Goal: Find specific page/section: Find specific page/section

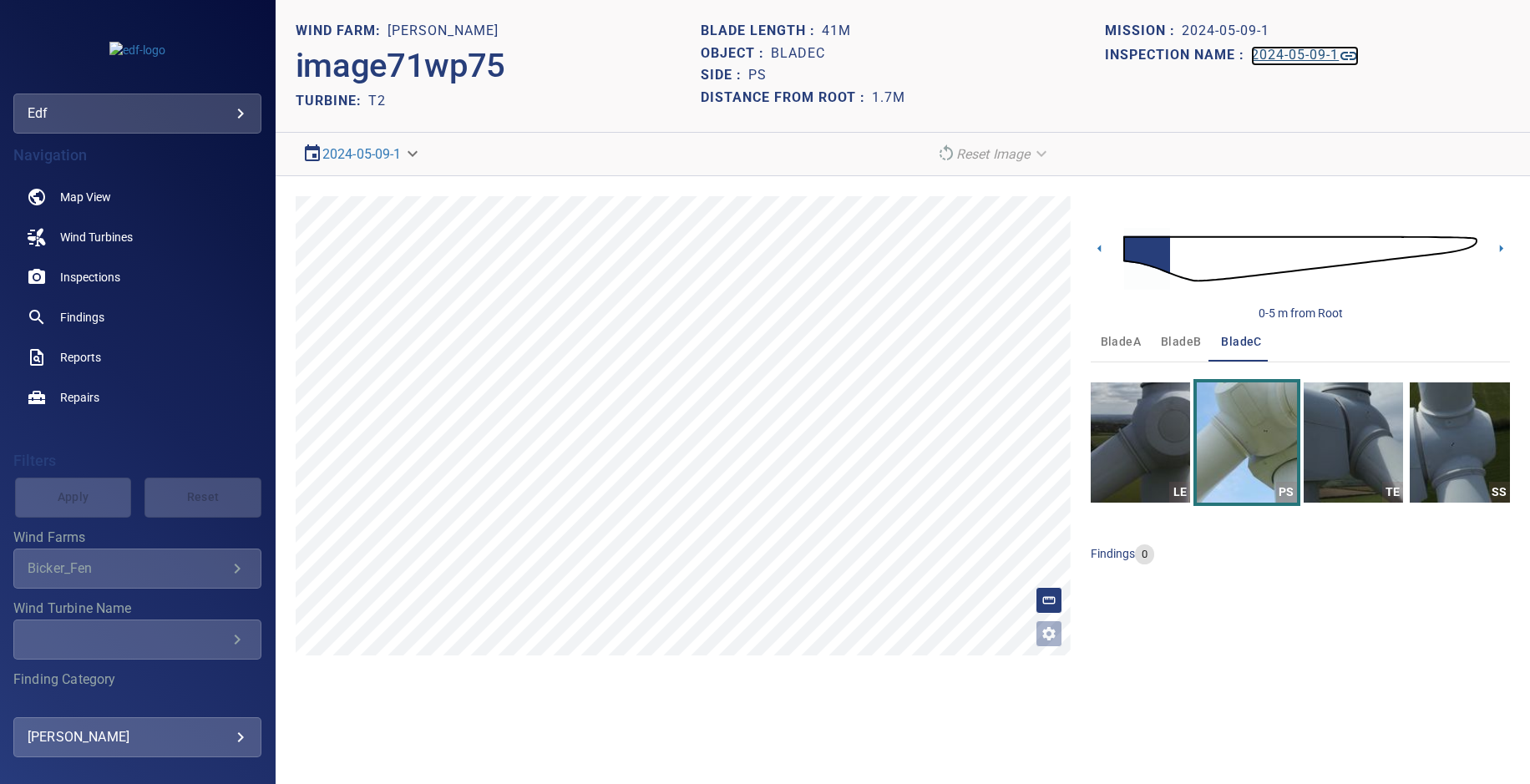
click at [1300, 63] on link "2024-05-09-1" at bounding box center [1305, 55] width 107 height 20
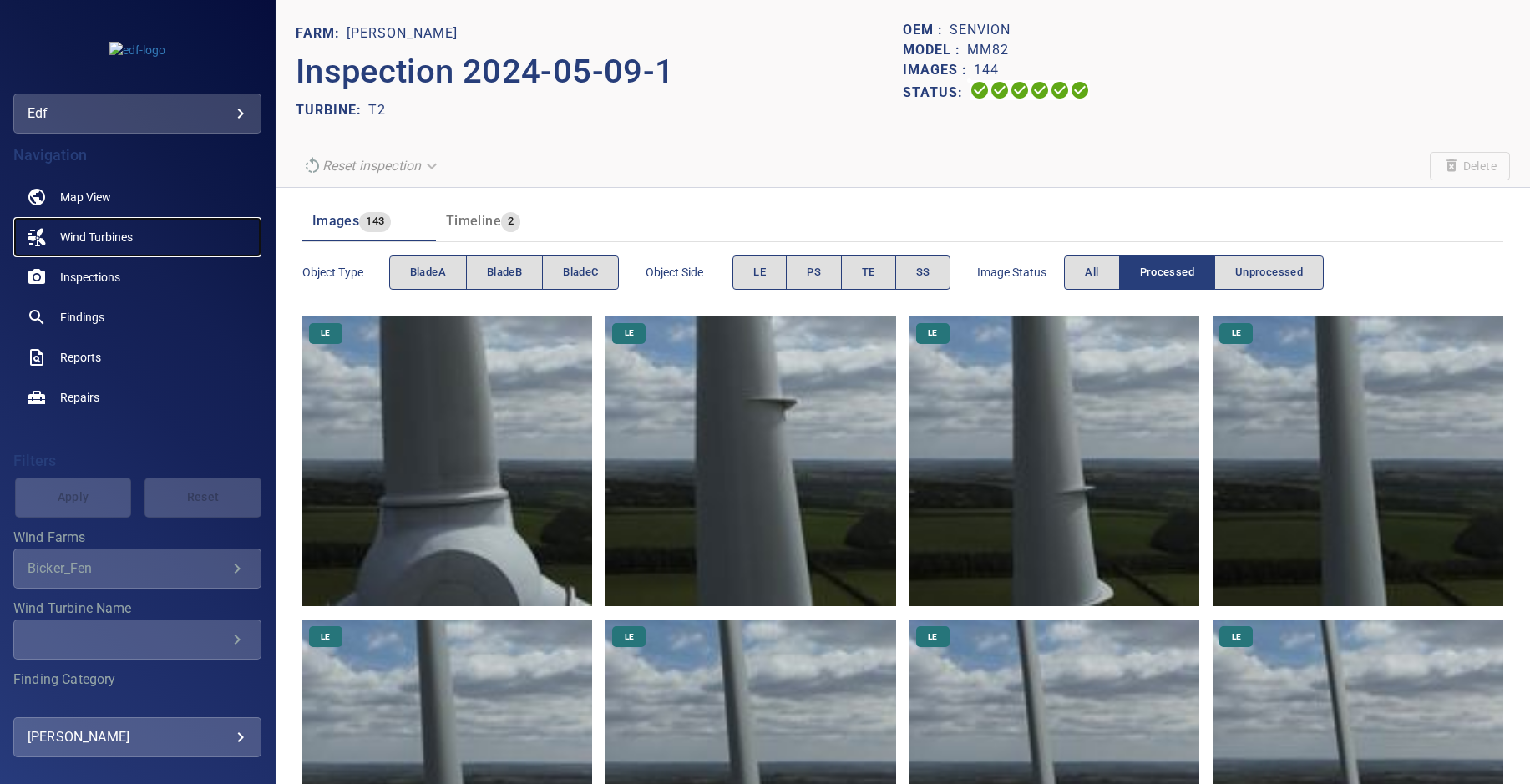
click at [126, 235] on span "Wind Turbines" at bounding box center [96, 236] width 73 height 16
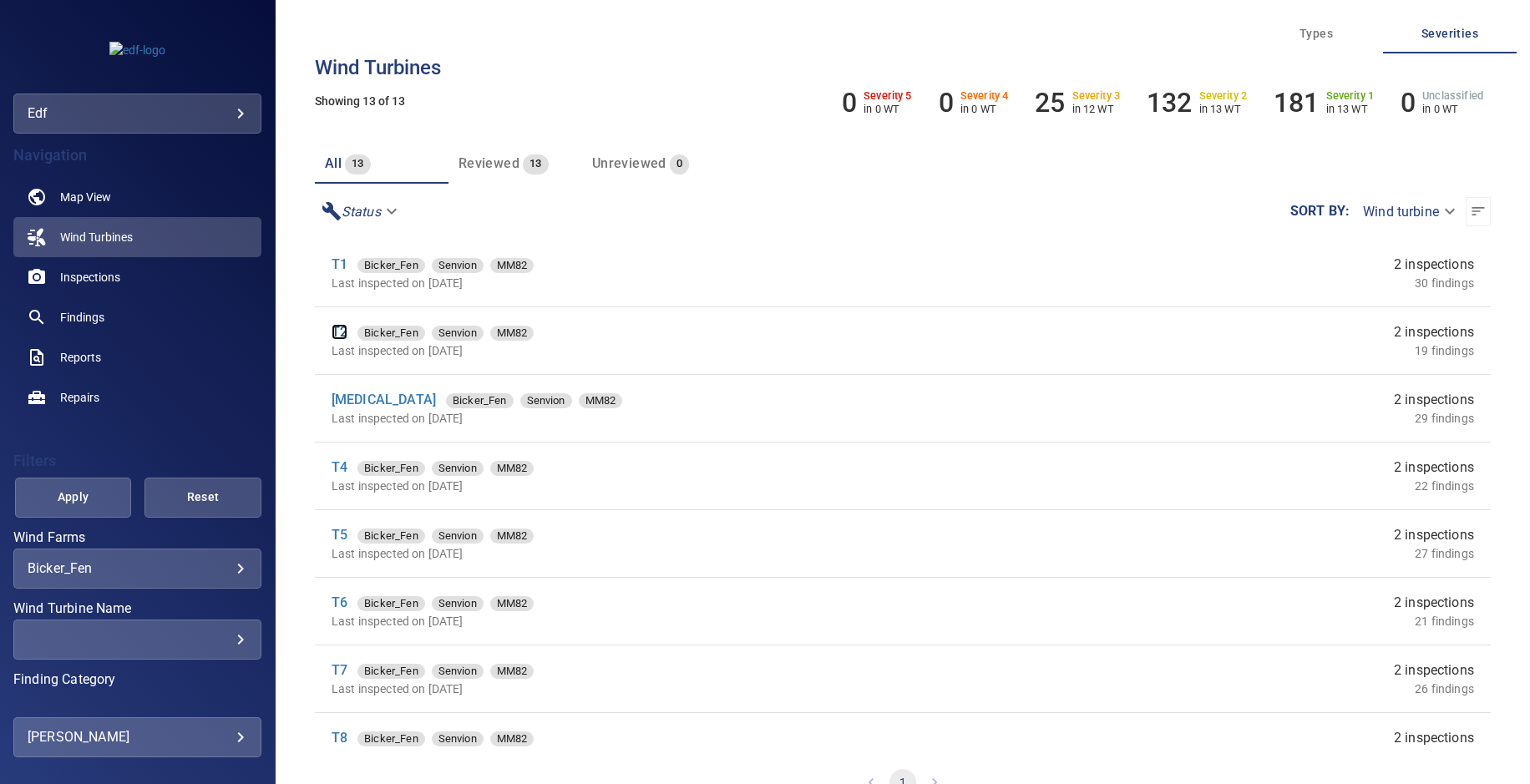
click at [336, 333] on link "T2" at bounding box center [339, 331] width 16 height 16
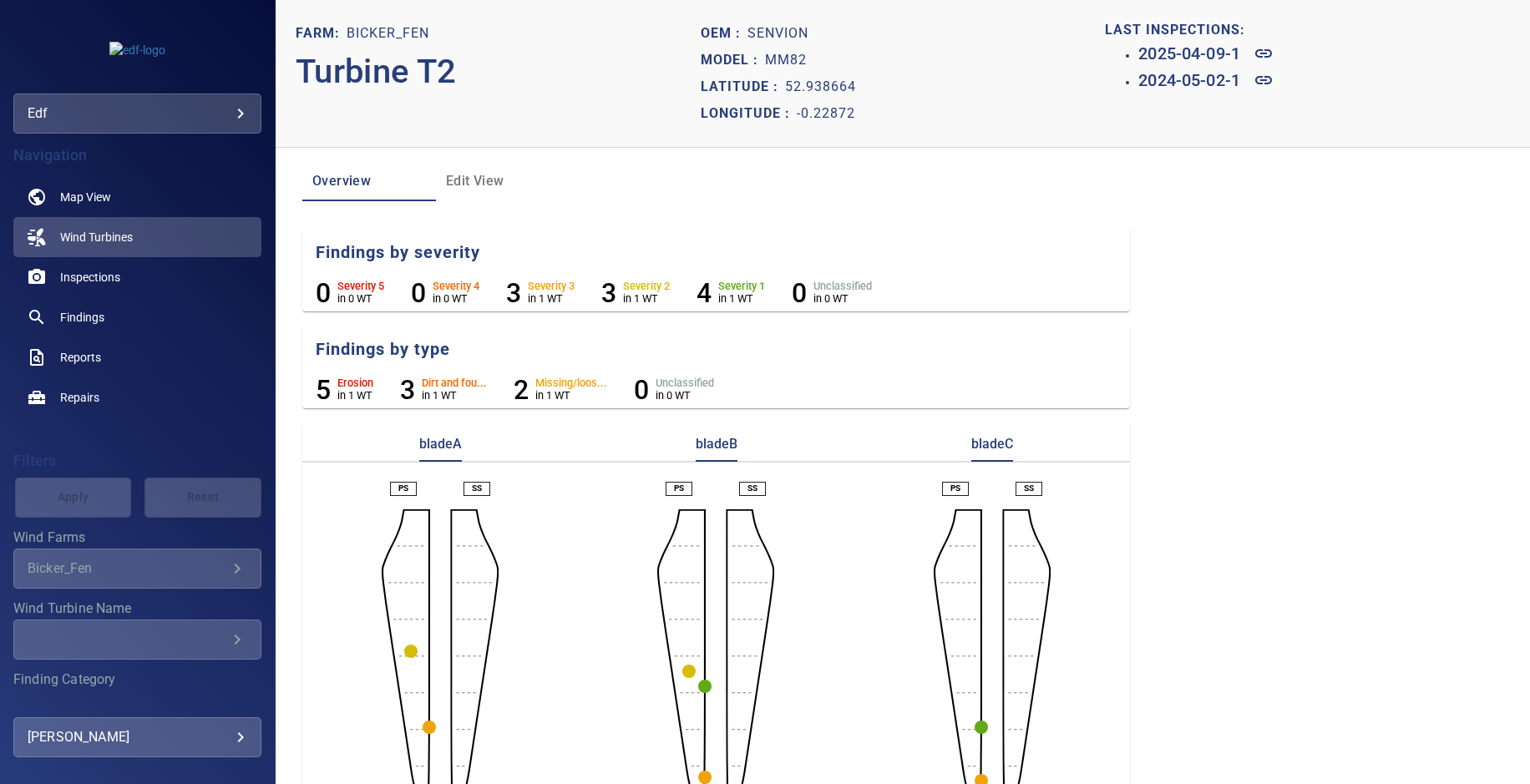
click at [468, 179] on span "Edit View" at bounding box center [502, 181] width 113 height 23
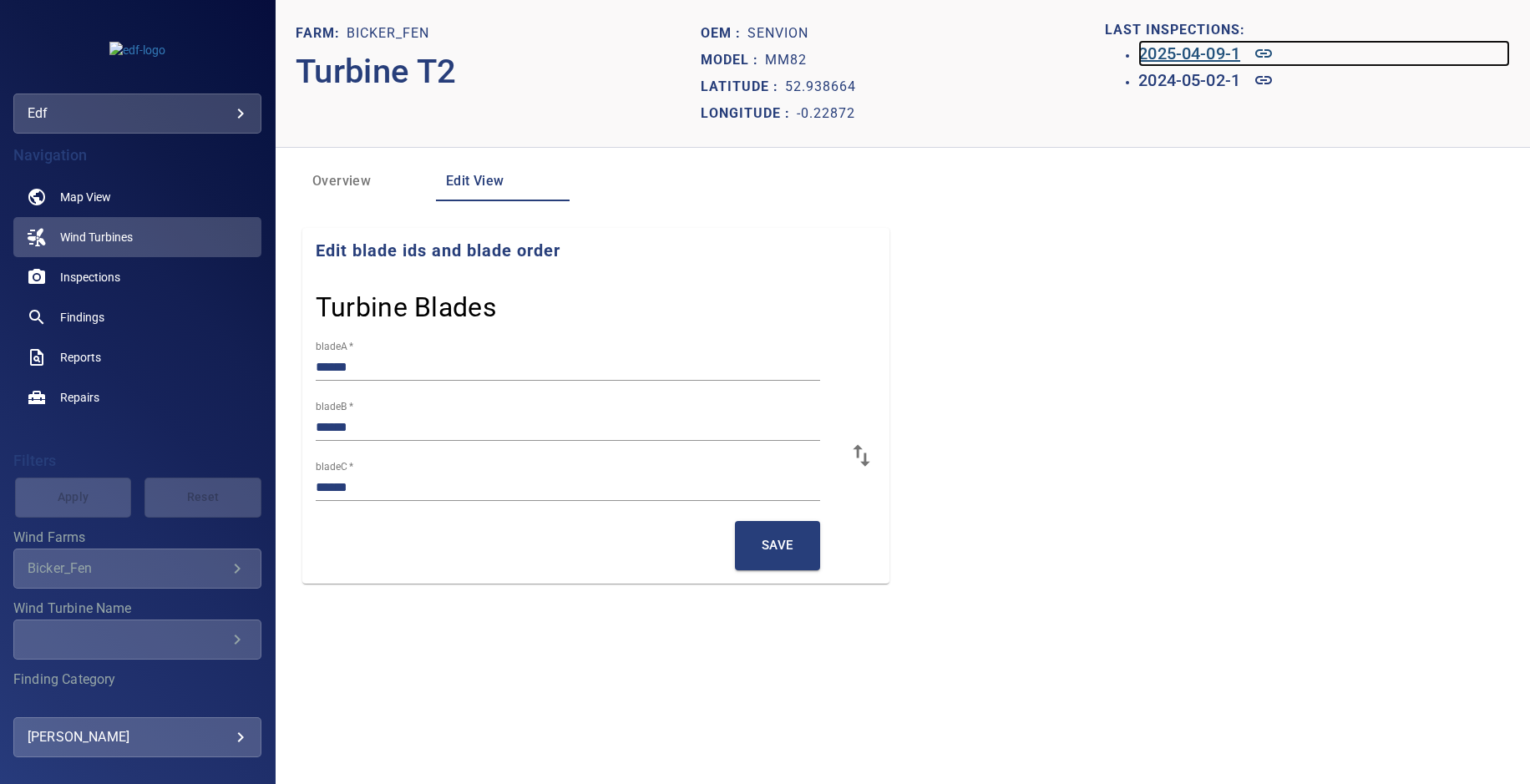
click at [1167, 59] on h6 "2025-04-09-1" at bounding box center [1190, 53] width 102 height 27
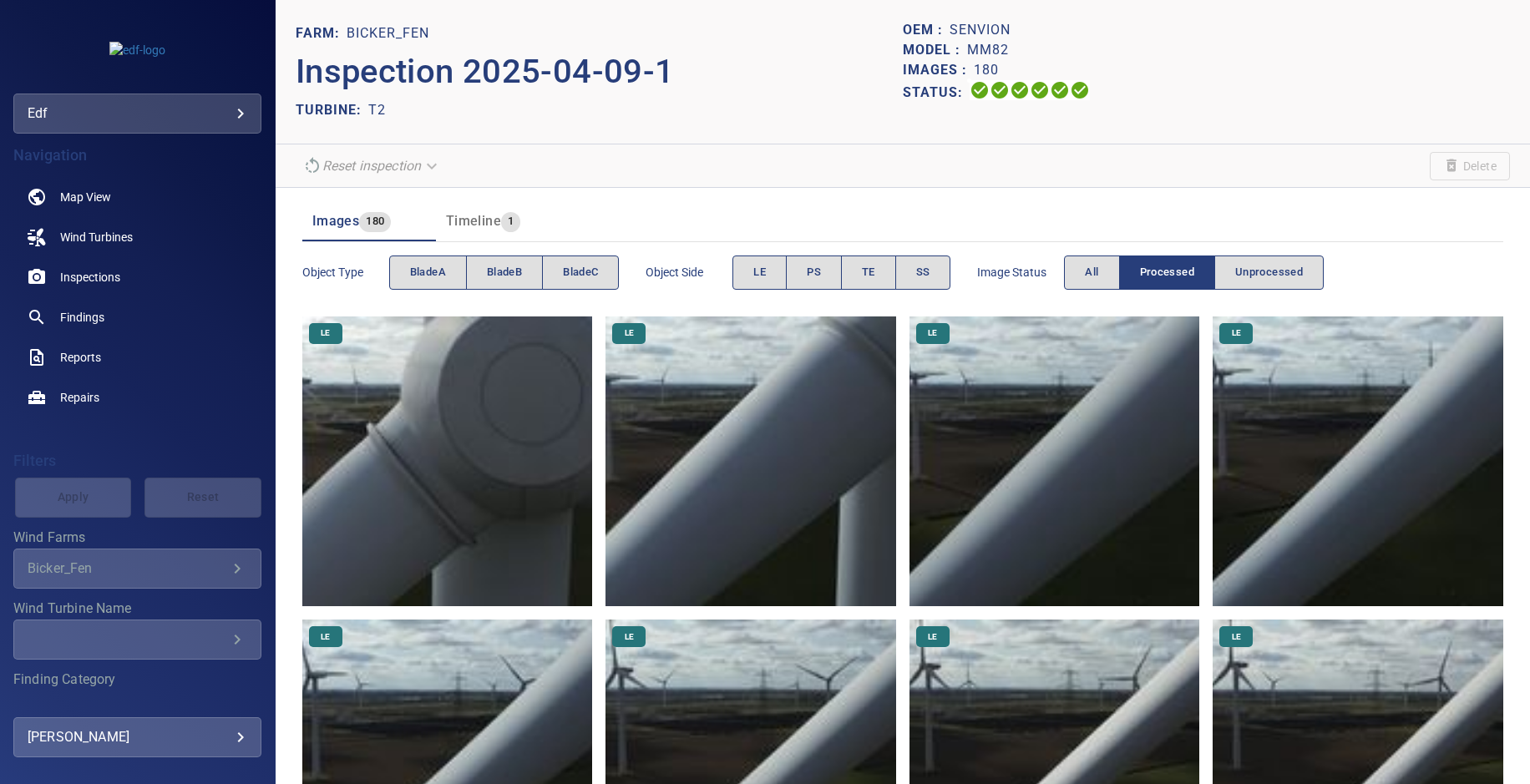
click at [379, 3] on header "FARM: Bicker_Fen Inspection 2025-04-09-1 TURBINE: T2 OEM : Senvion Model : MM82…" at bounding box center [902, 72] width 1255 height 145
